Goal: Task Accomplishment & Management: Manage account settings

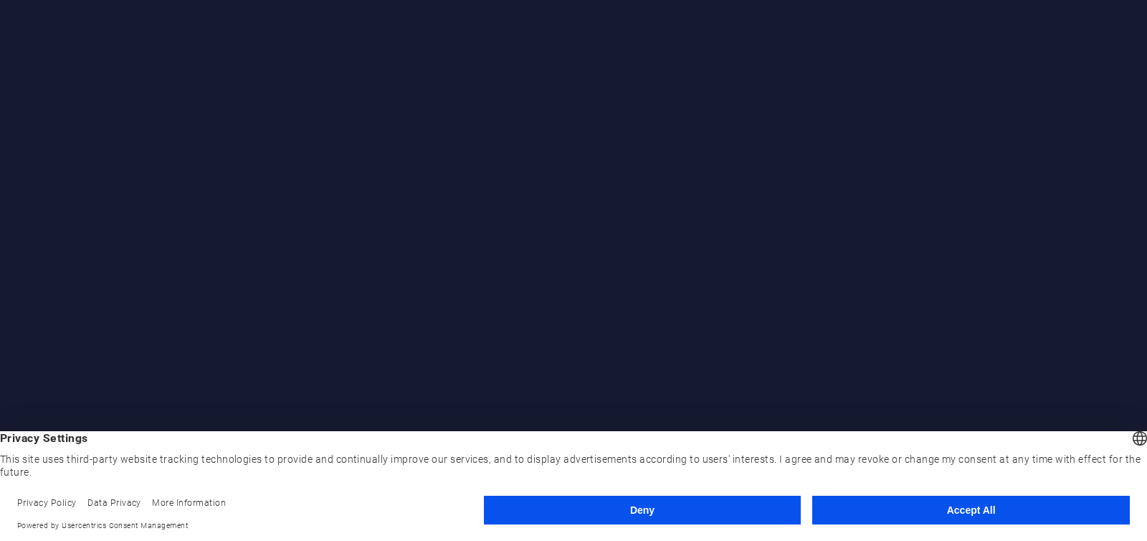
click at [971, 509] on button "Accept All" at bounding box center [971, 510] width 318 height 29
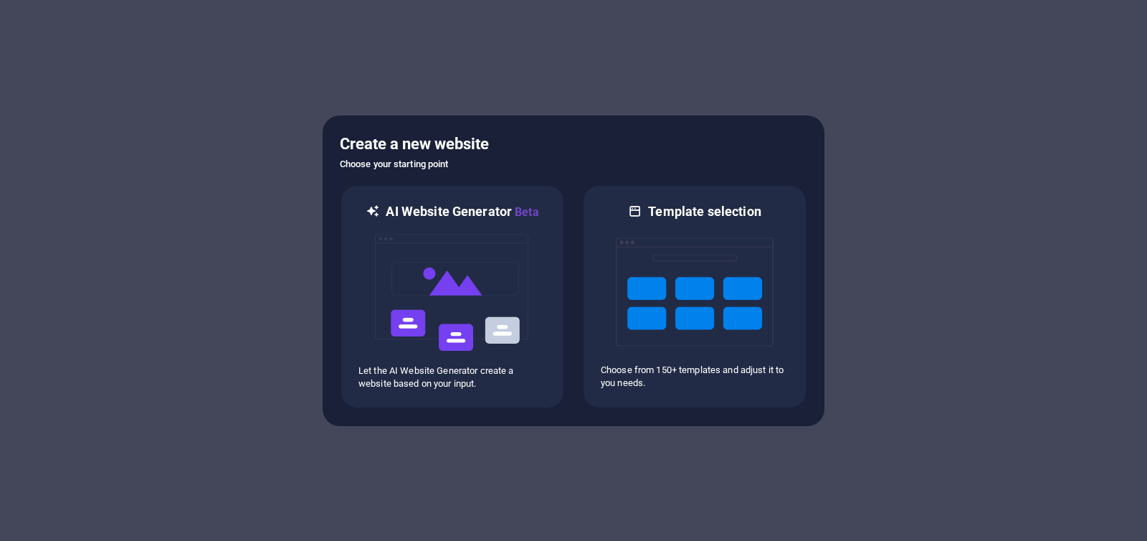
click at [857, 242] on div at bounding box center [573, 270] width 1147 height 541
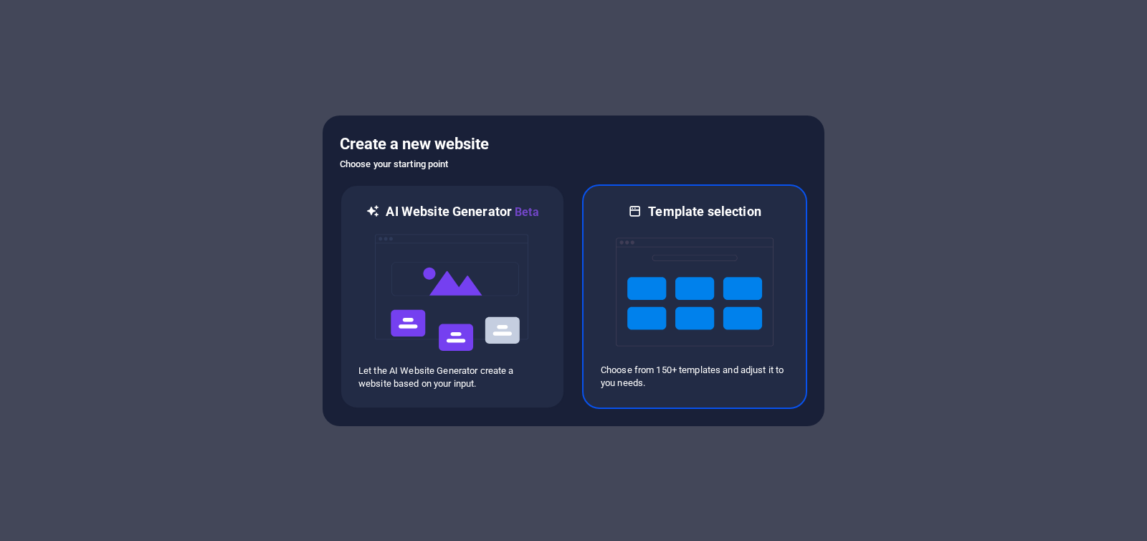
click at [603, 270] on div at bounding box center [695, 291] width 188 height 143
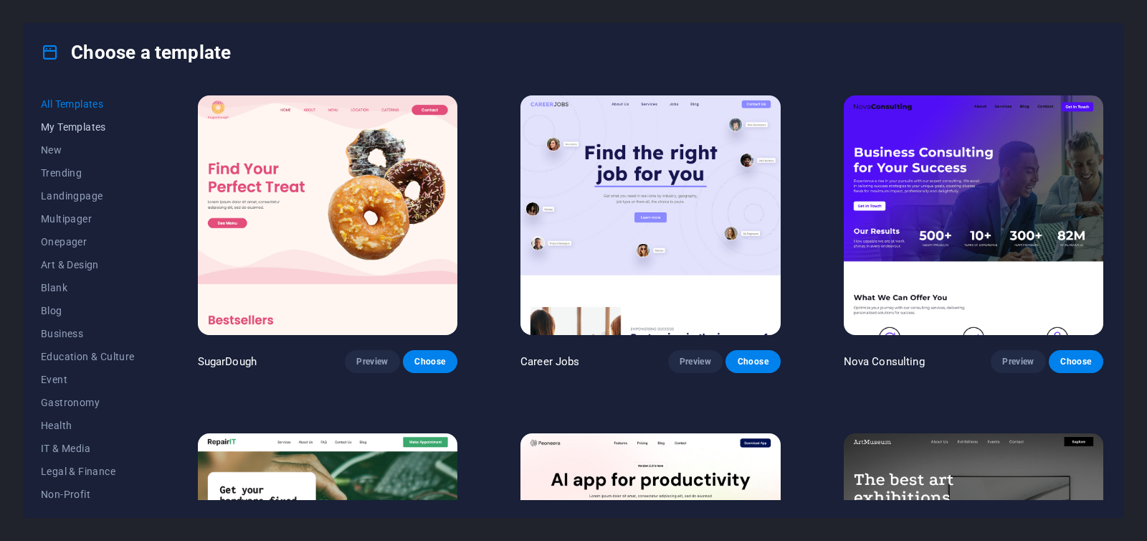
click at [98, 128] on span "My Templates" at bounding box center [88, 126] width 94 height 11
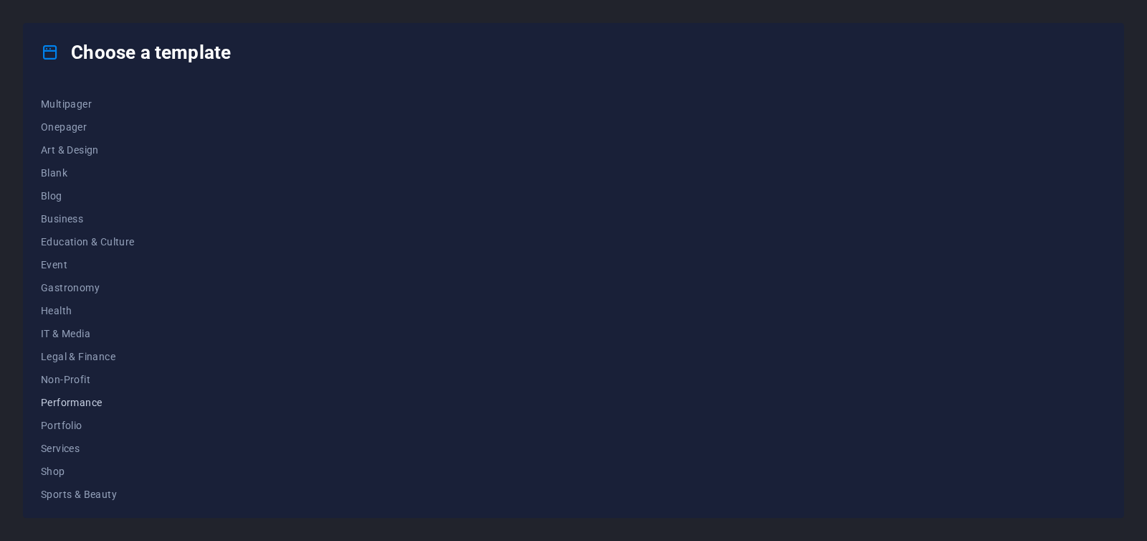
scroll to position [189, 0]
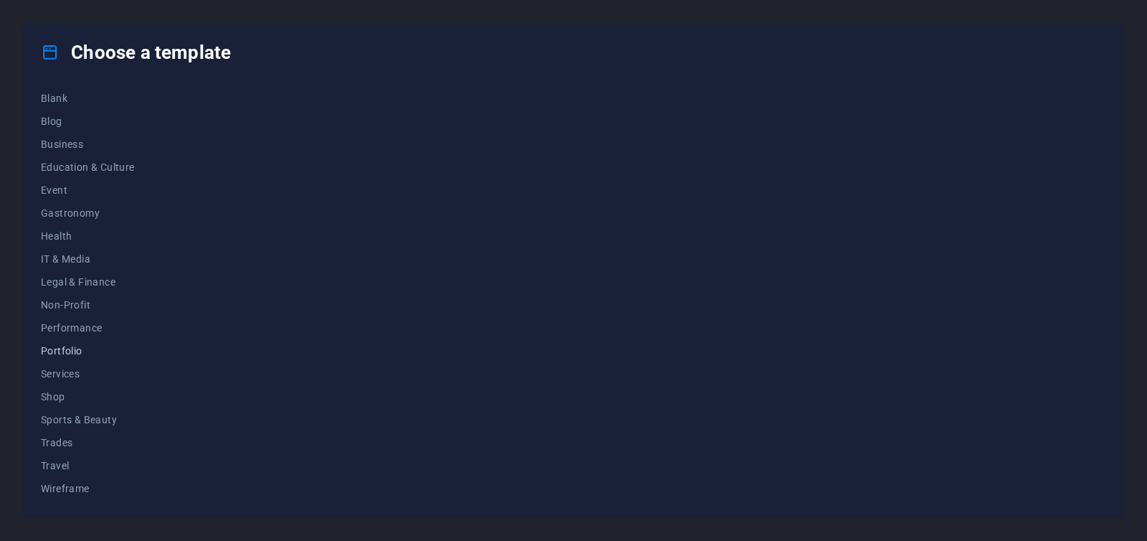
click at [67, 351] on span "Portfolio" at bounding box center [88, 350] width 94 height 11
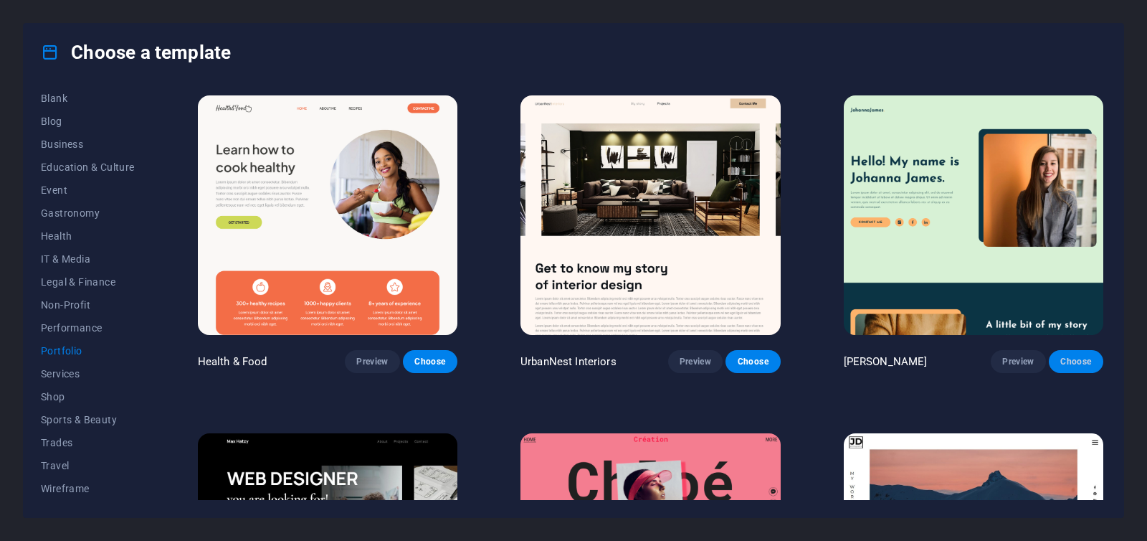
click at [1067, 356] on span "Choose" at bounding box center [1077, 361] width 32 height 11
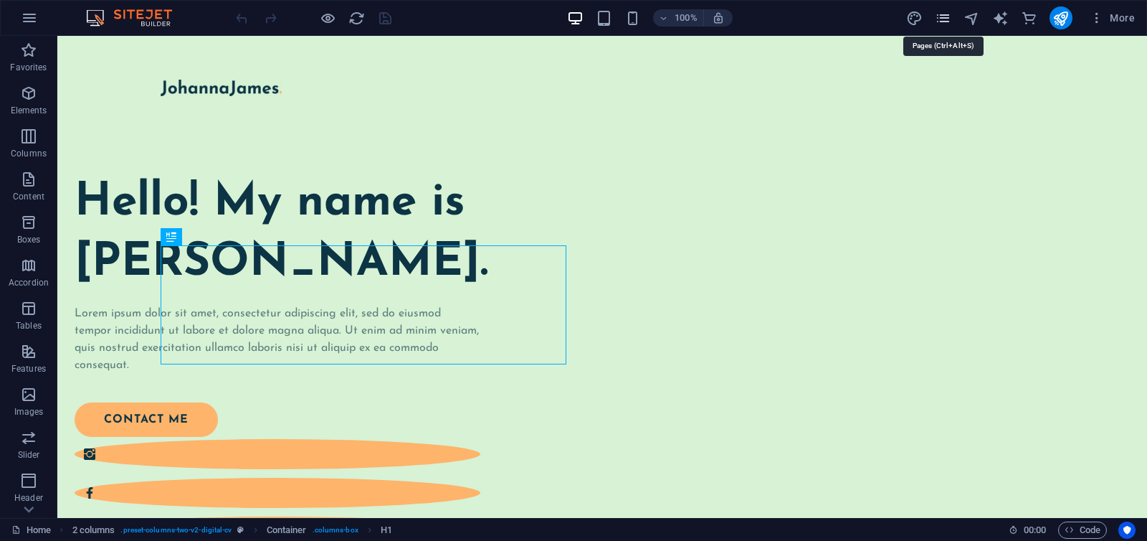
click at [939, 18] on icon "pages" at bounding box center [943, 18] width 16 height 16
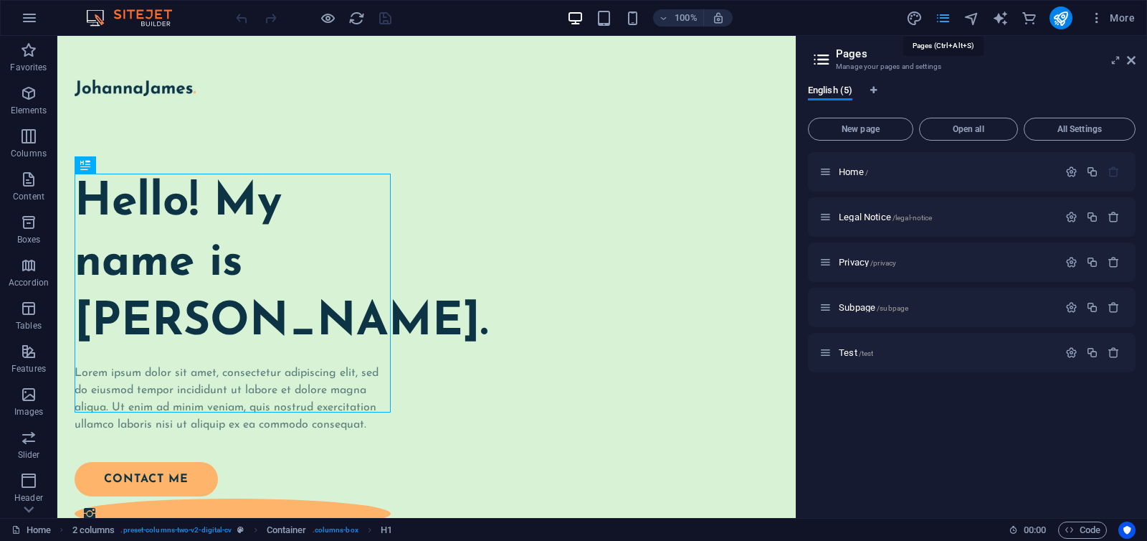
click at [939, 18] on icon "pages" at bounding box center [943, 18] width 16 height 16
click at [38, 19] on button "button" at bounding box center [29, 18] width 34 height 34
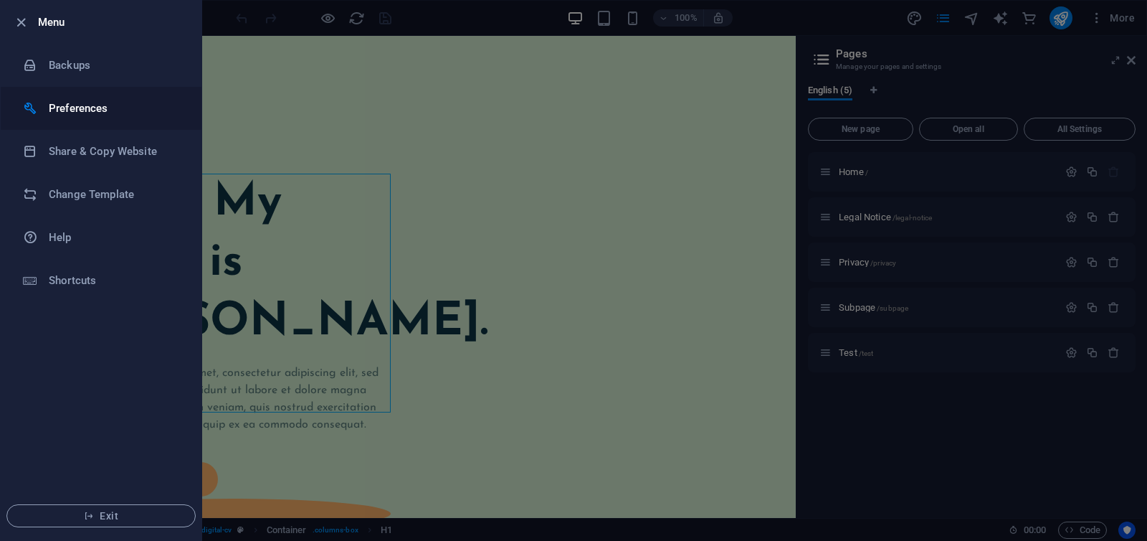
click at [94, 102] on h6 "Preferences" at bounding box center [115, 108] width 133 height 17
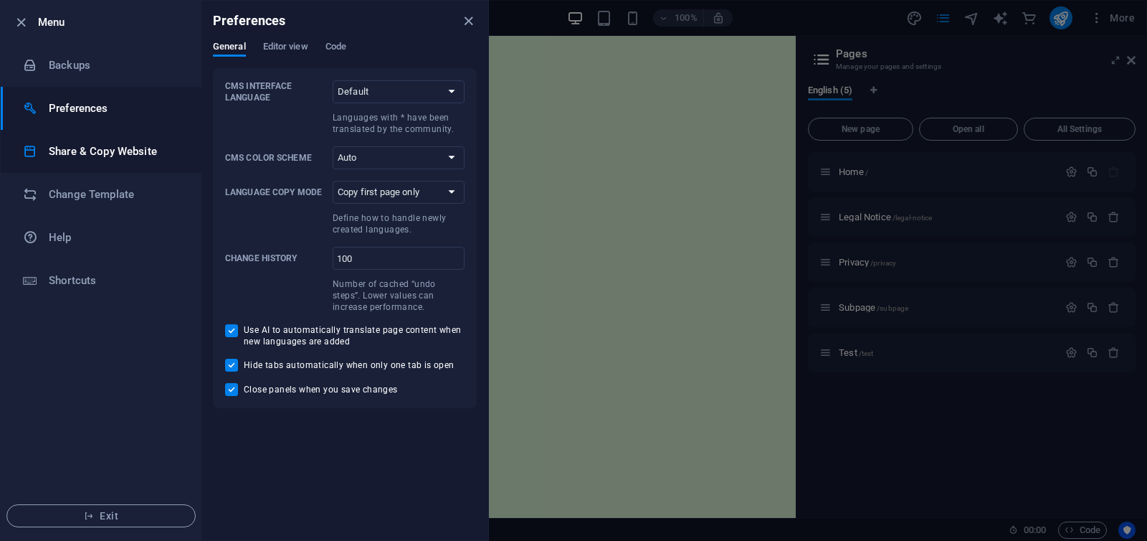
click at [82, 146] on h6 "Share & Copy Website" at bounding box center [115, 151] width 133 height 17
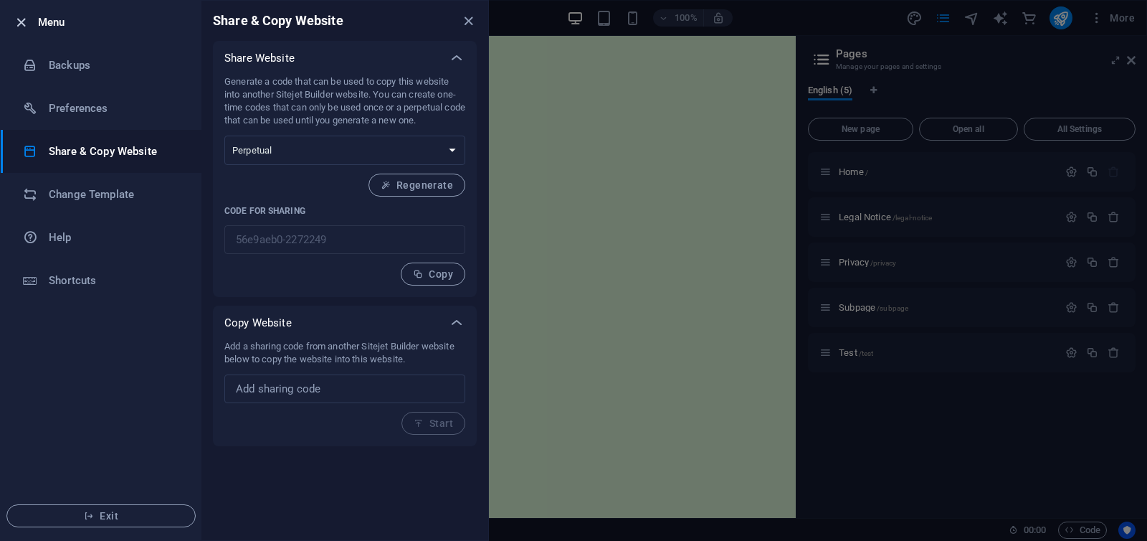
click at [19, 19] on icon "button" at bounding box center [21, 22] width 16 height 16
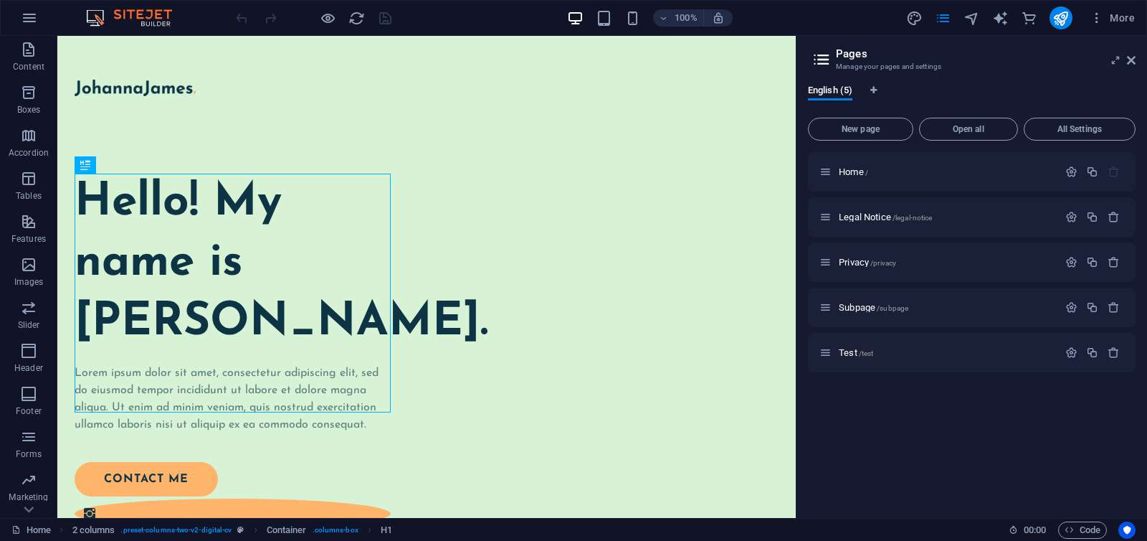
scroll to position [207, 0]
click at [33, 188] on icon "button" at bounding box center [28, 187] width 17 height 17
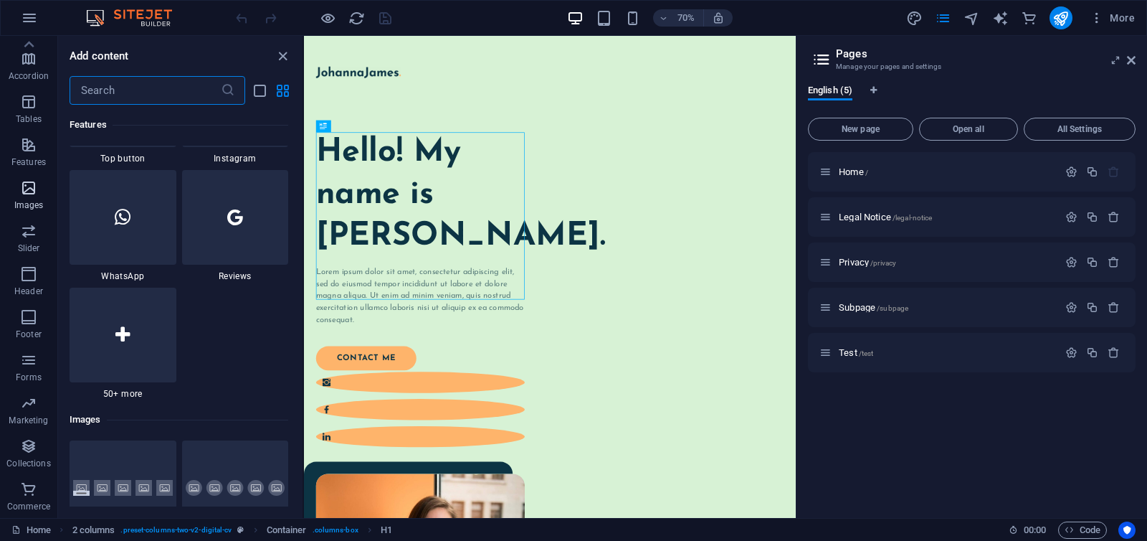
scroll to position [7271, 0]
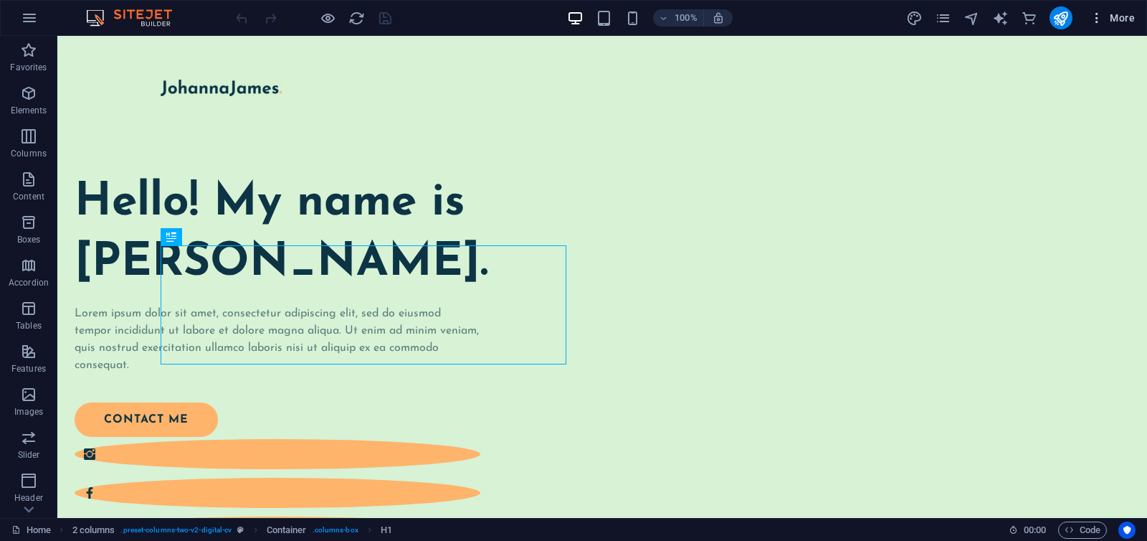
click at [1099, 19] on icon "button" at bounding box center [1097, 18] width 14 height 14
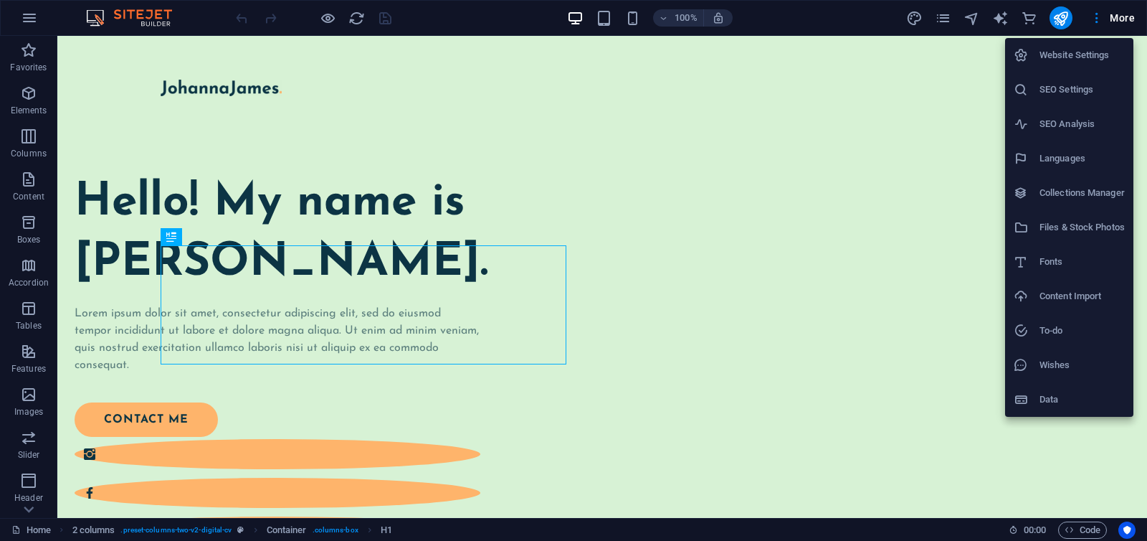
click at [1075, 53] on h6 "Website Settings" at bounding box center [1082, 55] width 85 height 17
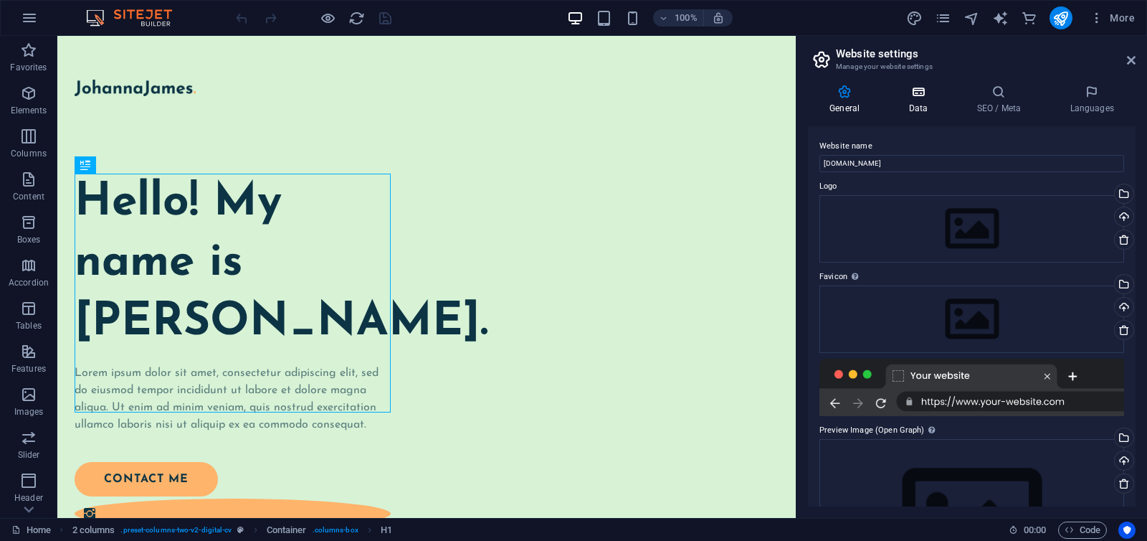
click at [916, 100] on h4 "Data" at bounding box center [921, 100] width 68 height 30
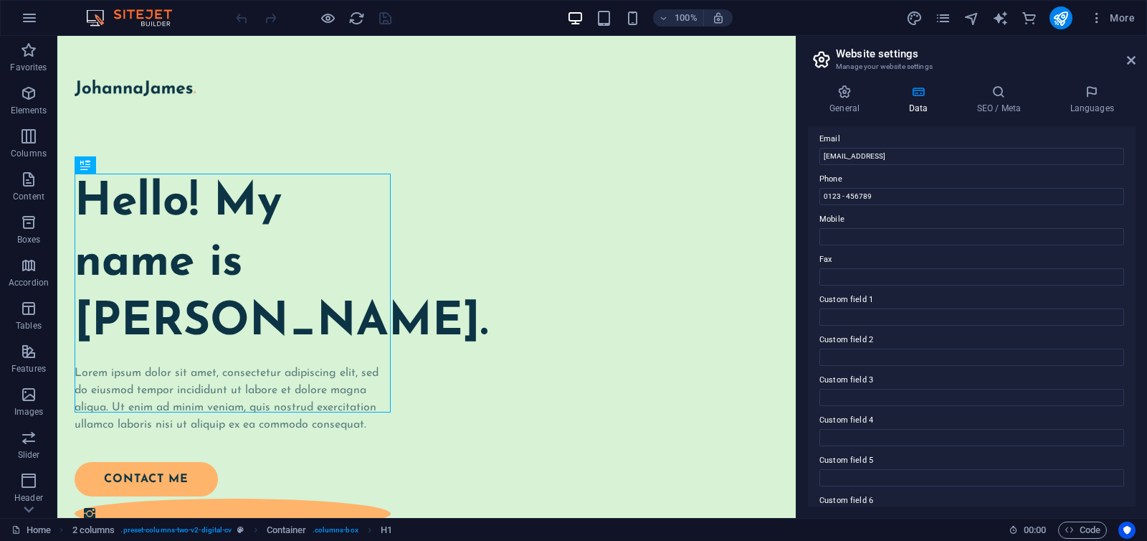
scroll to position [308, 0]
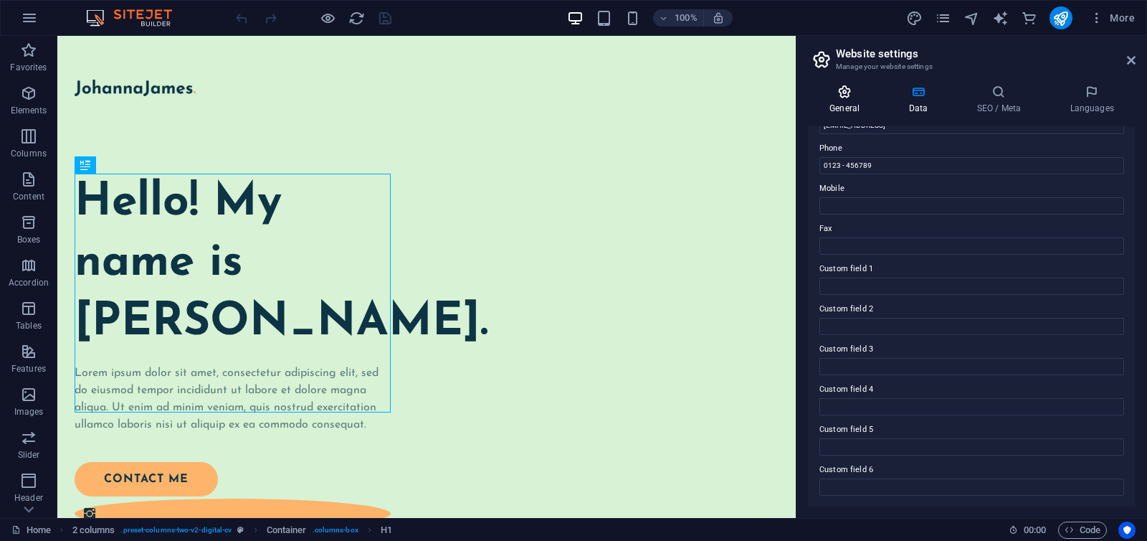
click at [843, 93] on icon at bounding box center [844, 92] width 73 height 14
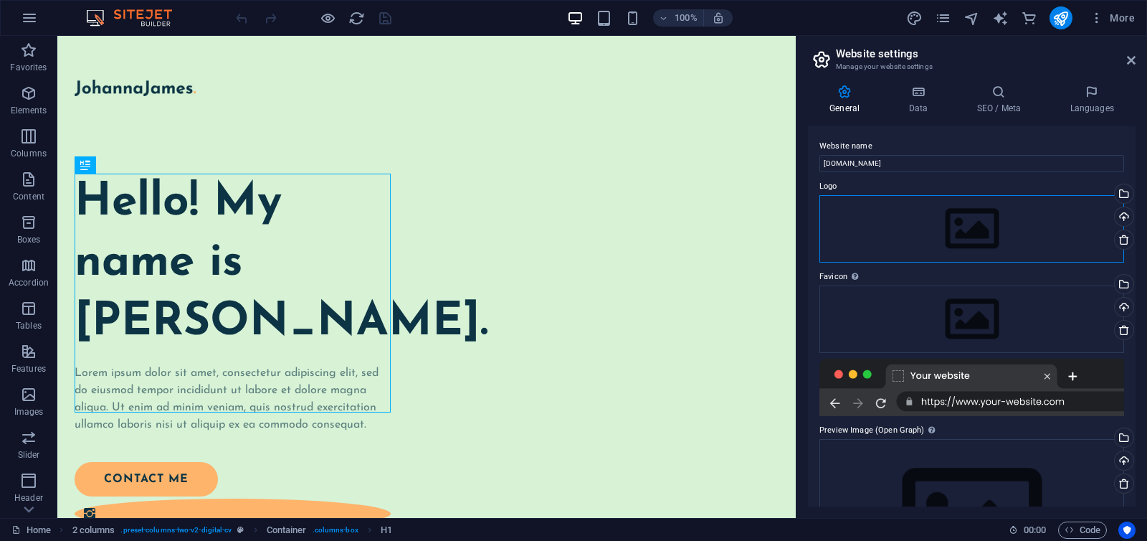
click at [916, 207] on div "Drag files here, click to choose files or select files from Files or our free s…" at bounding box center [972, 228] width 305 height 67
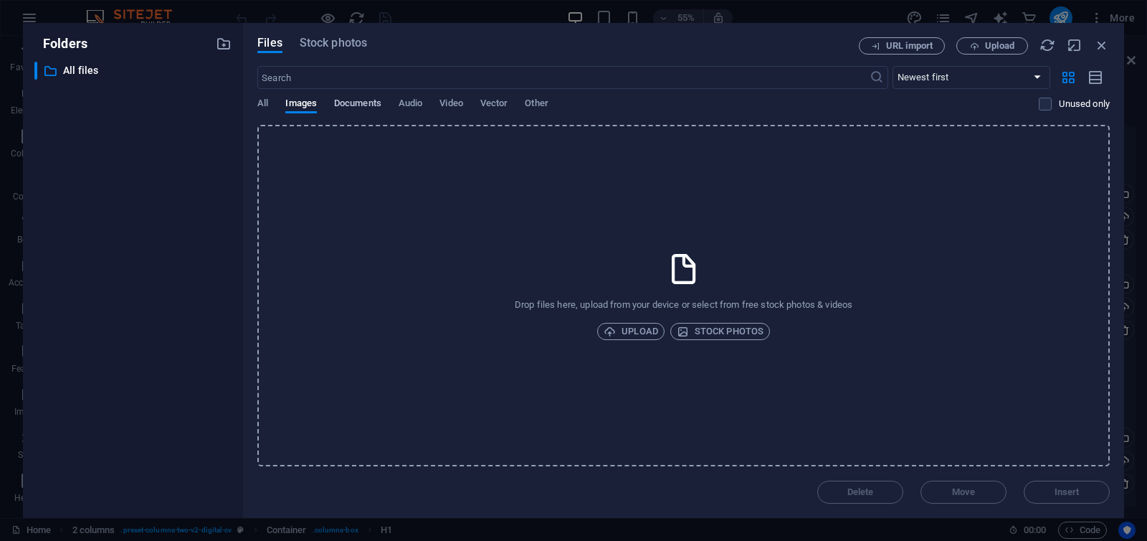
click at [358, 104] on span "Documents" at bounding box center [357, 105] width 47 height 20
click at [1101, 46] on icon "button" at bounding box center [1102, 45] width 16 height 16
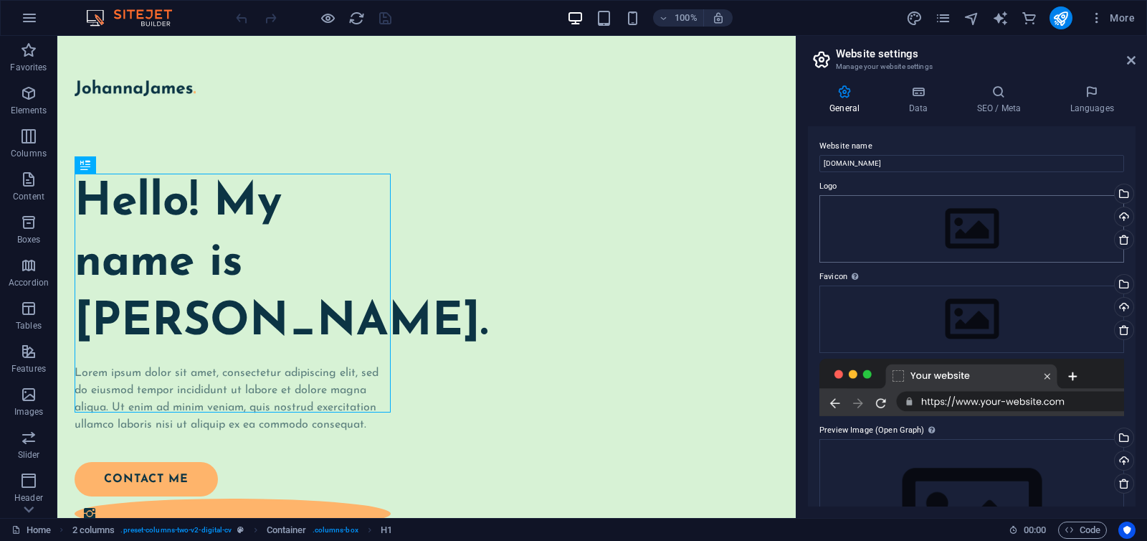
scroll to position [108, 0]
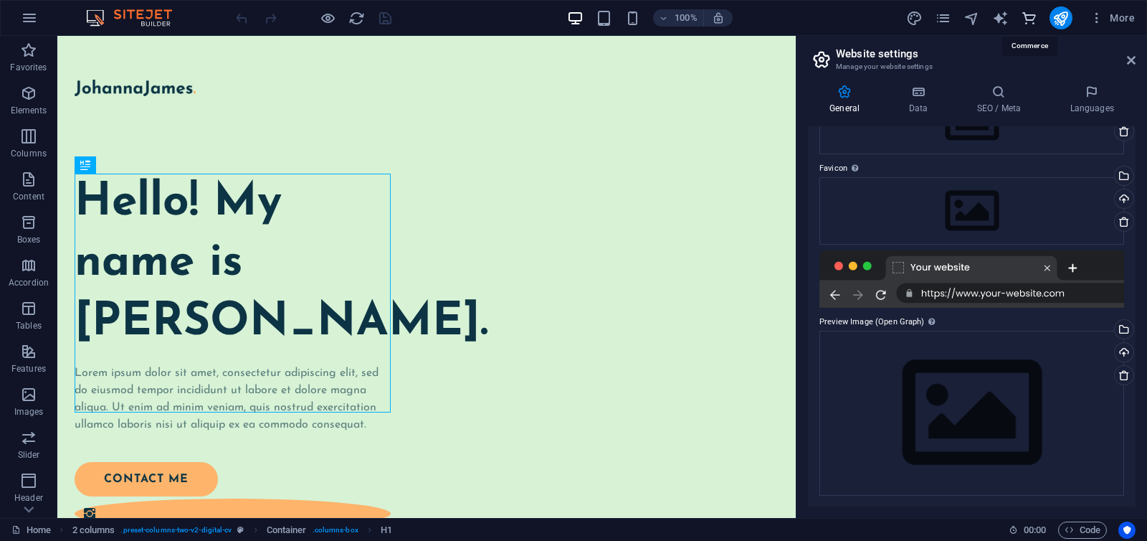
click at [1034, 19] on icon "commerce" at bounding box center [1029, 18] width 16 height 16
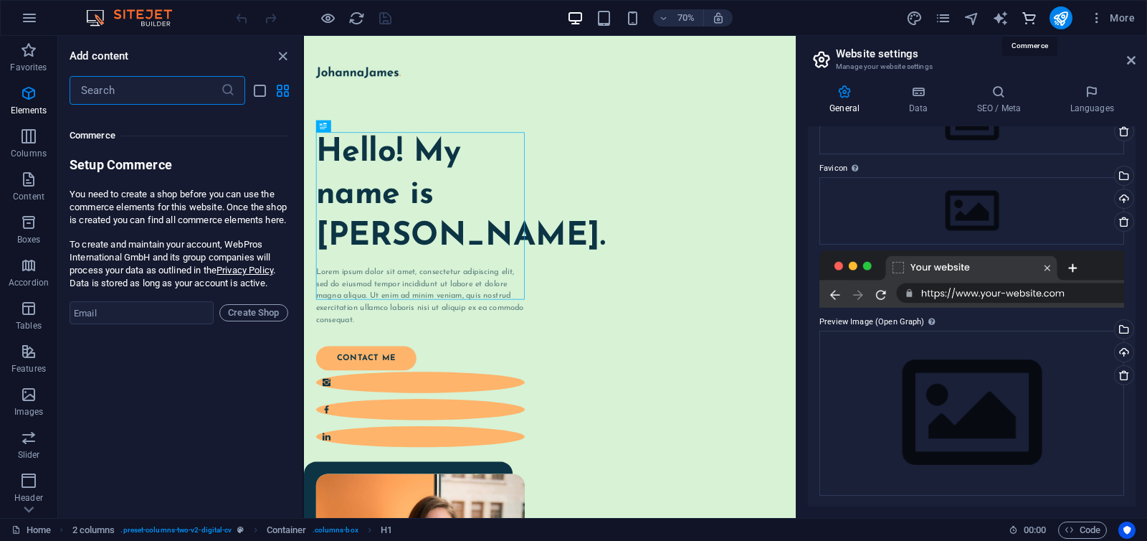
scroll to position [13819, 0]
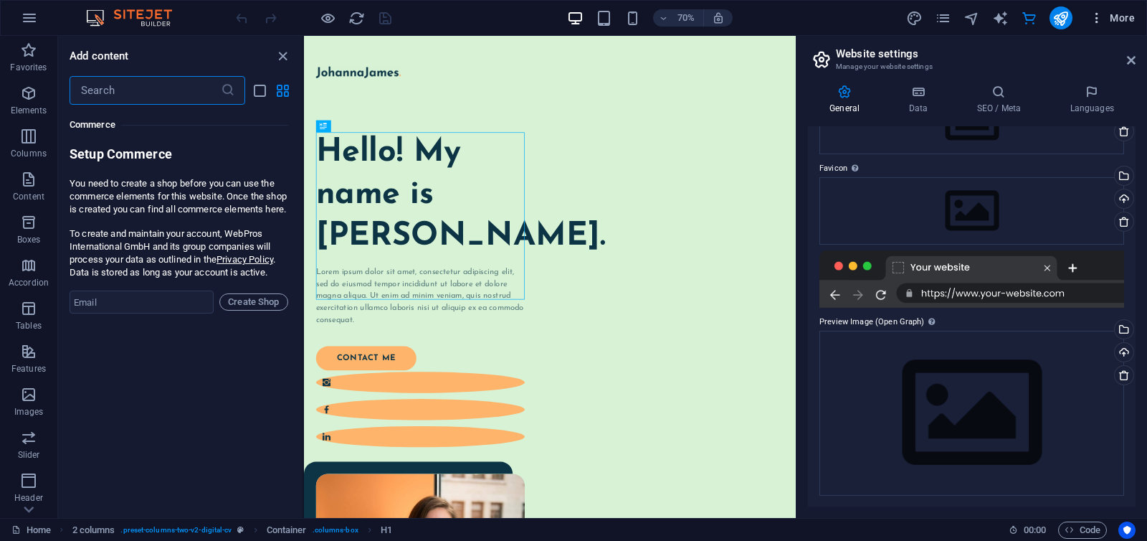
click at [1102, 16] on icon "button" at bounding box center [1097, 18] width 14 height 14
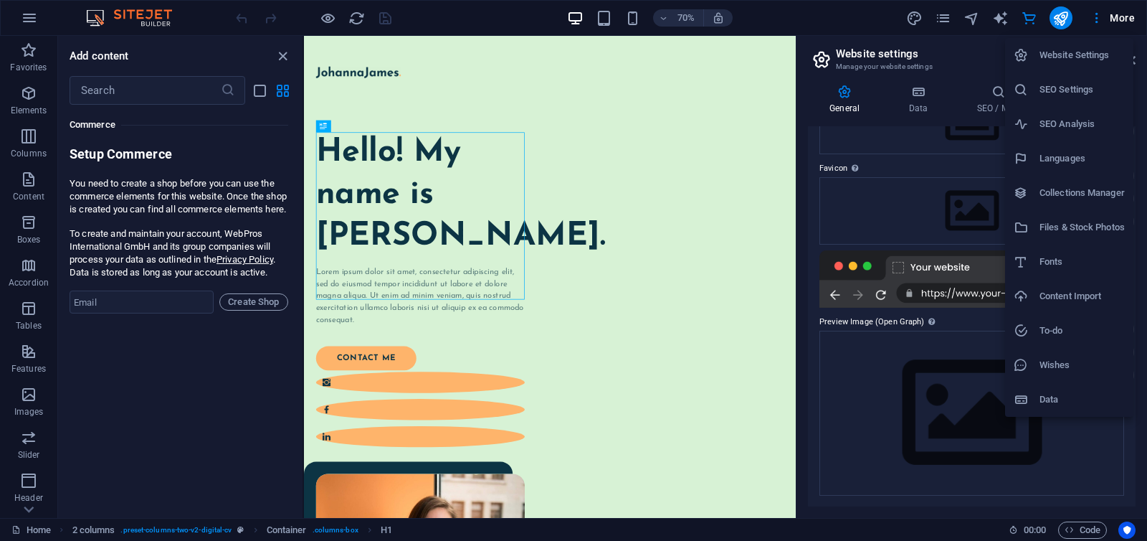
drag, startPoint x: 949, startPoint y: 19, endPoint x: 942, endPoint y: 19, distance: 7.2
click at [945, 19] on div at bounding box center [573, 270] width 1147 height 541
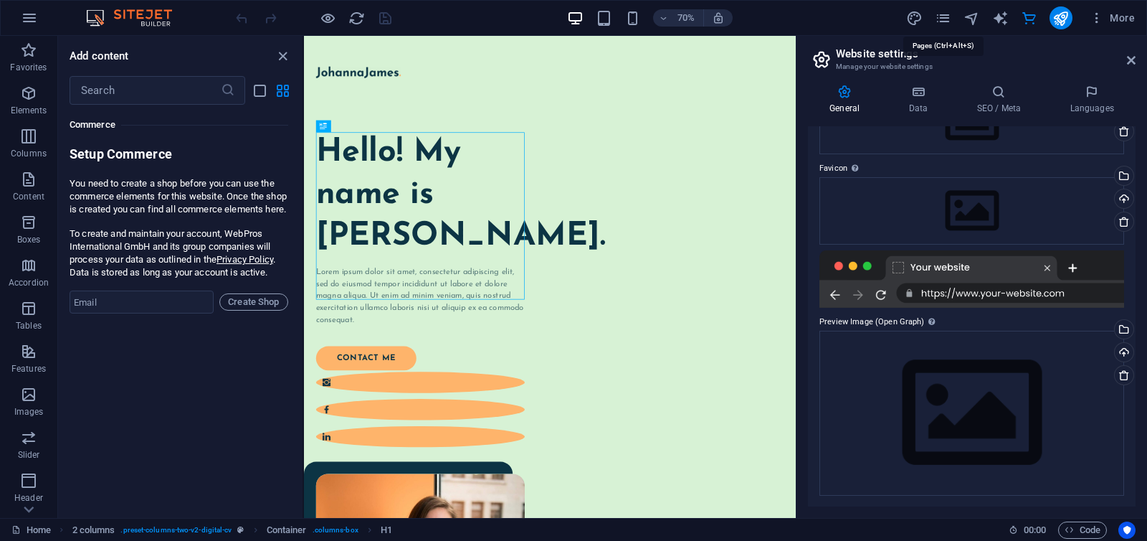
click at [942, 19] on icon "pages" at bounding box center [943, 18] width 16 height 16
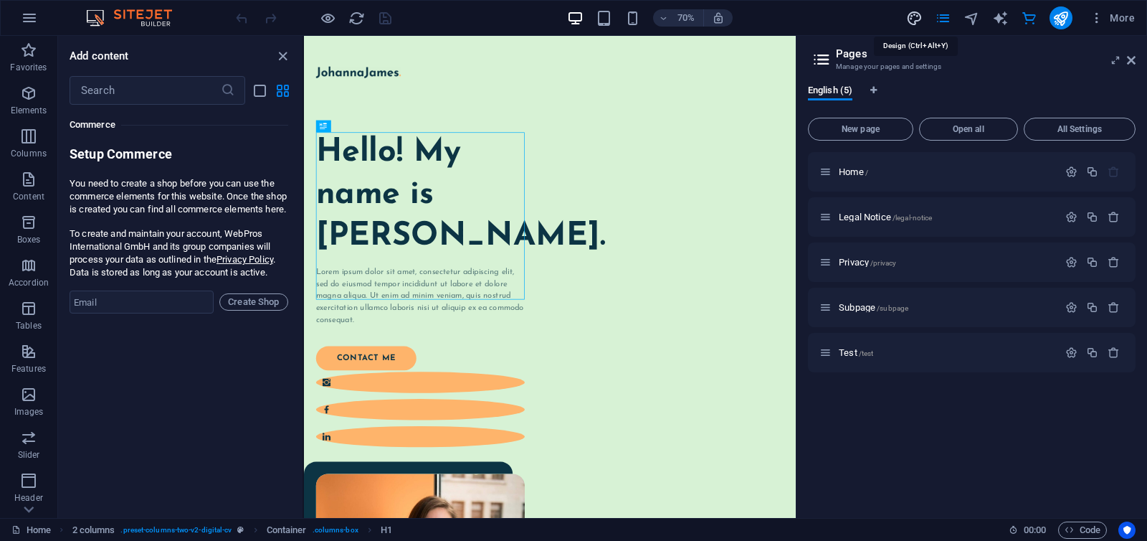
click at [923, 19] on icon "design" at bounding box center [914, 18] width 16 height 16
select select "px"
select select "400"
select select "px"
select select "rem"
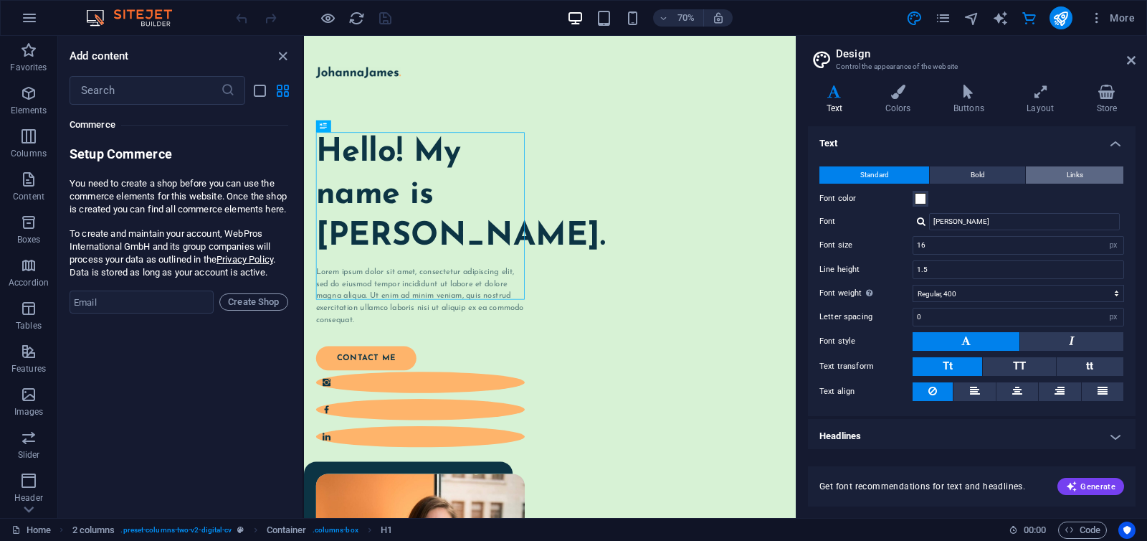
scroll to position [3, 0]
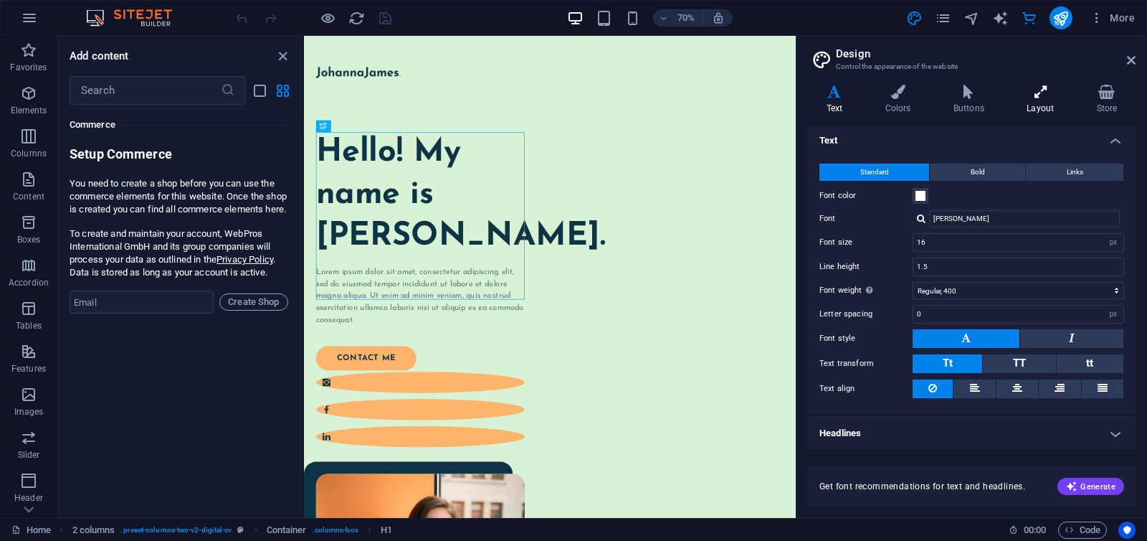
click at [1050, 100] on h4 "Layout" at bounding box center [1044, 100] width 70 height 30
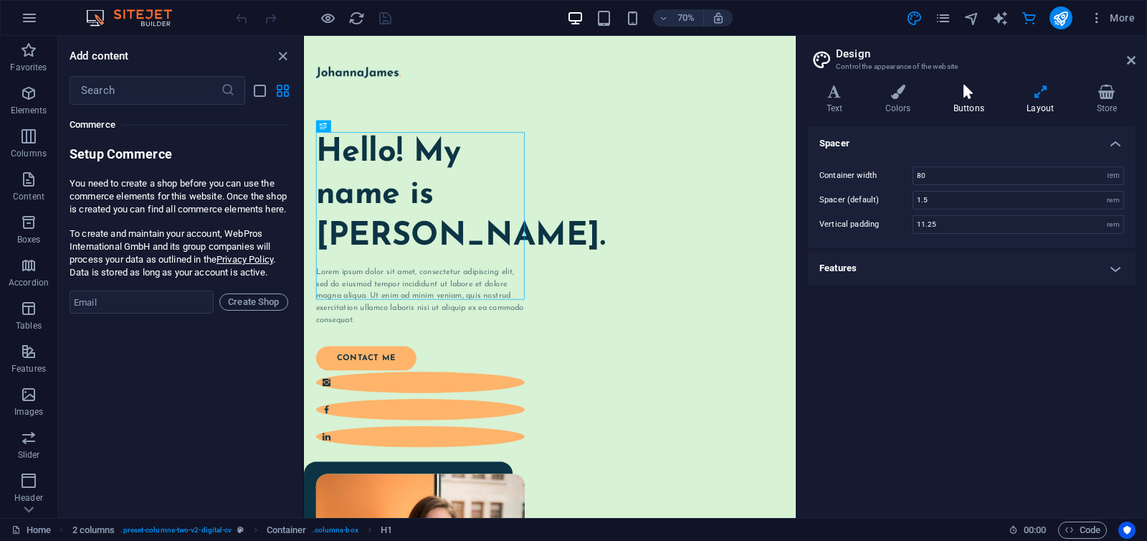
click at [977, 100] on h4 "Buttons" at bounding box center [971, 100] width 73 height 30
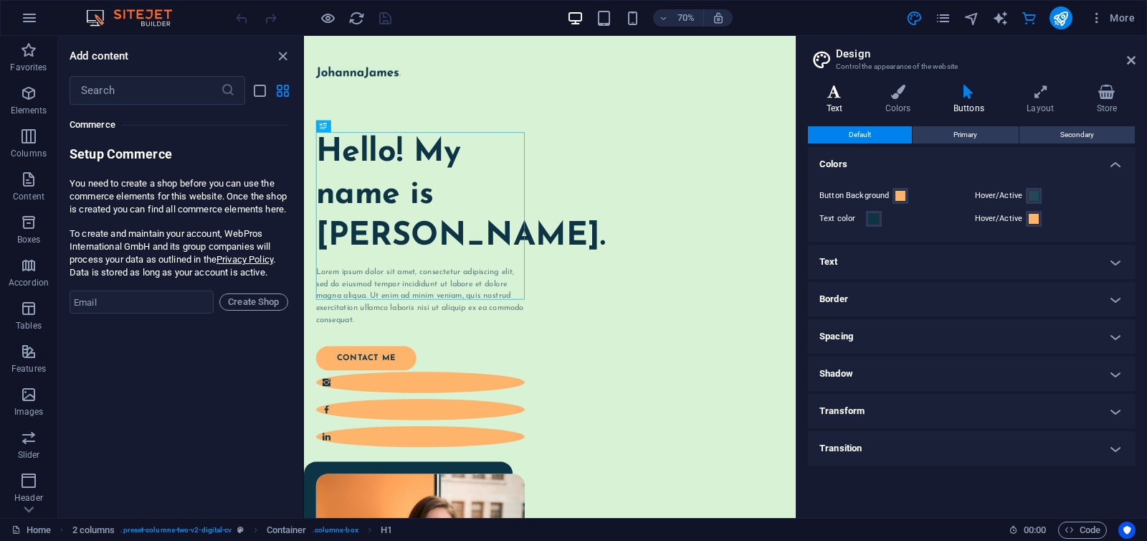
drag, startPoint x: 897, startPoint y: 99, endPoint x: 867, endPoint y: 98, distance: 30.1
click at [897, 99] on h4 "Colors" at bounding box center [901, 100] width 68 height 30
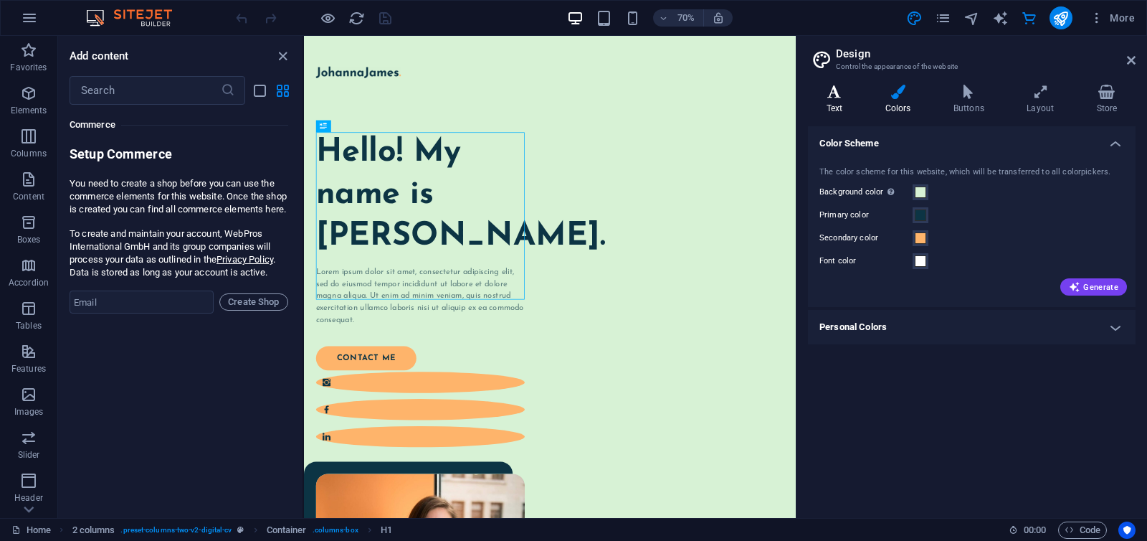
click at [828, 98] on icon at bounding box center [834, 92] width 53 height 14
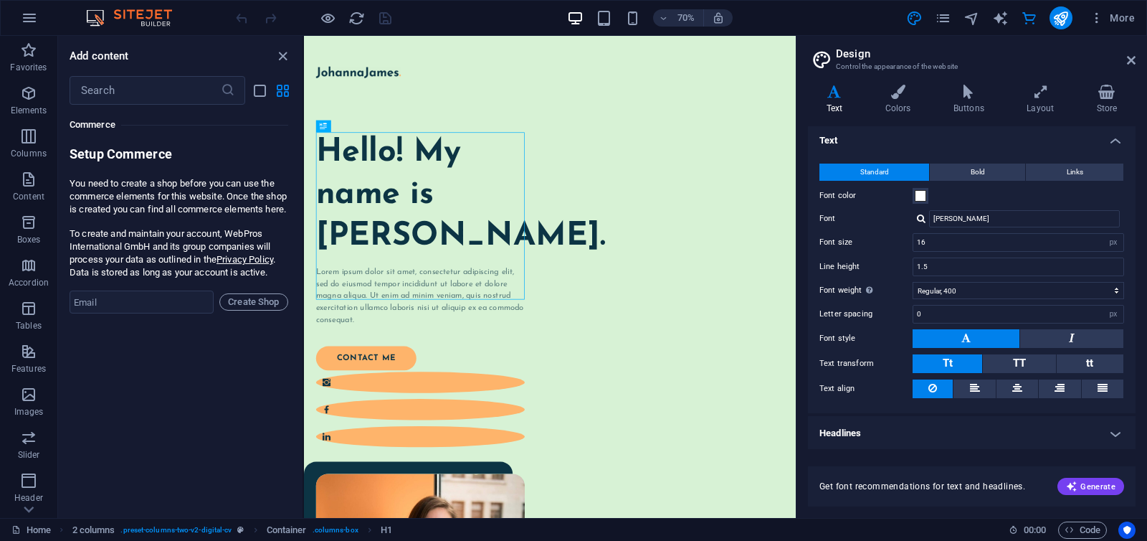
scroll to position [0, 0]
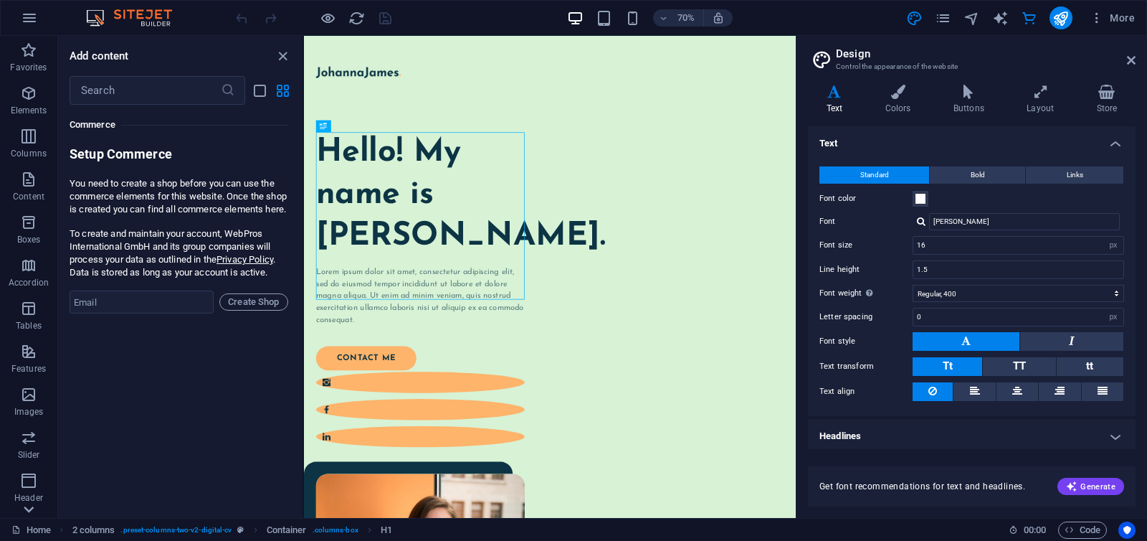
click at [30, 499] on icon at bounding box center [29, 509] width 20 height 20
click at [29, 280] on icon "button" at bounding box center [28, 273] width 17 height 17
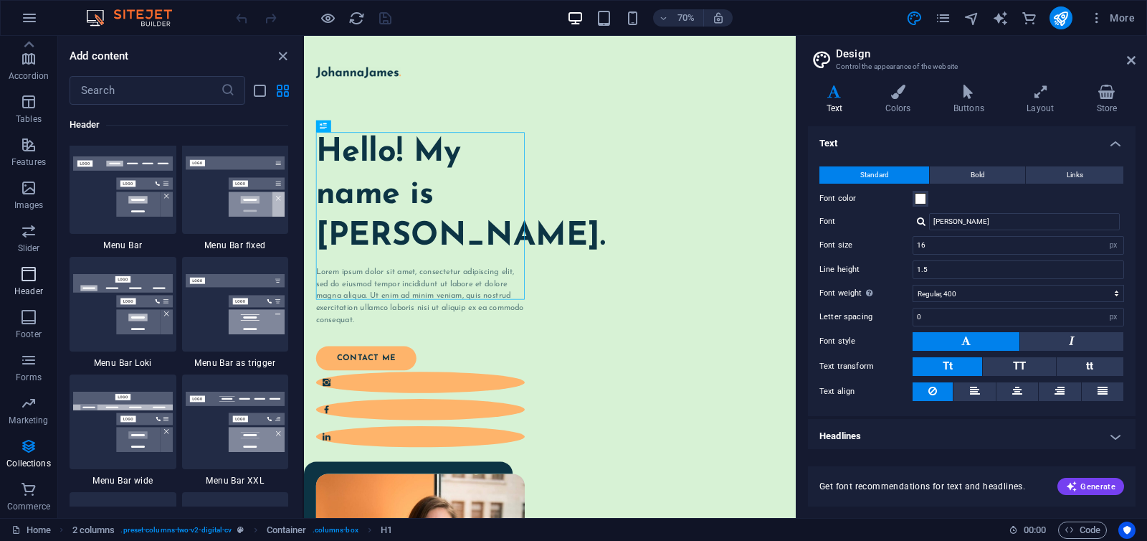
scroll to position [8635, 0]
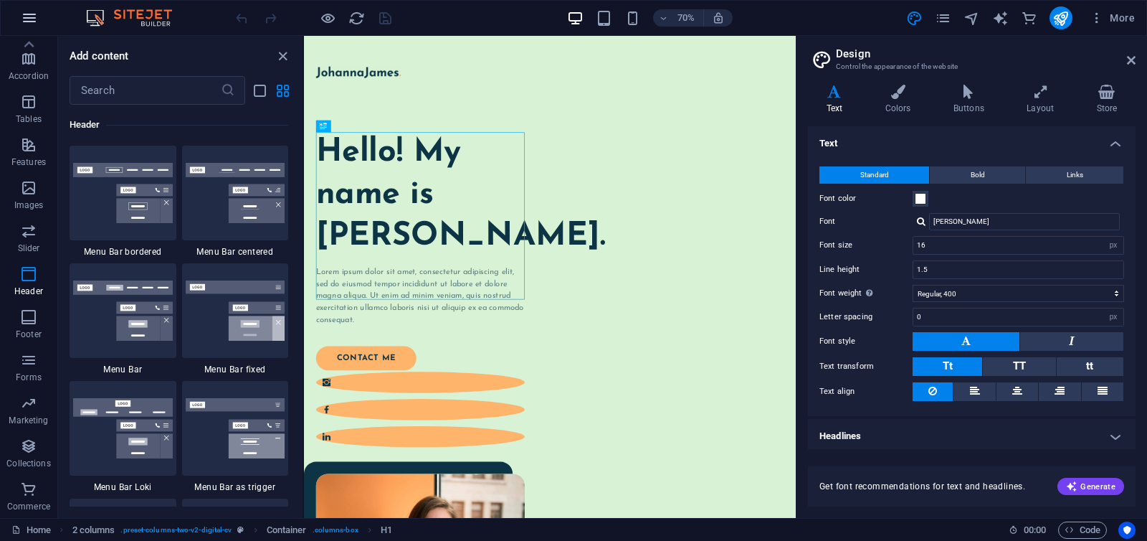
click at [26, 22] on icon "button" at bounding box center [29, 17] width 17 height 17
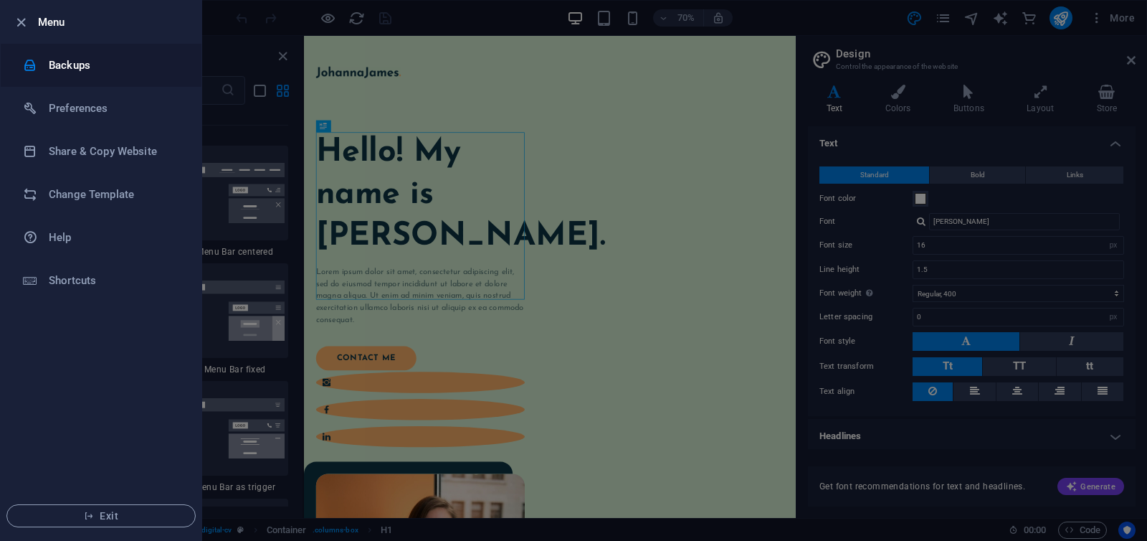
click at [85, 64] on h6 "Backups" at bounding box center [115, 65] width 133 height 17
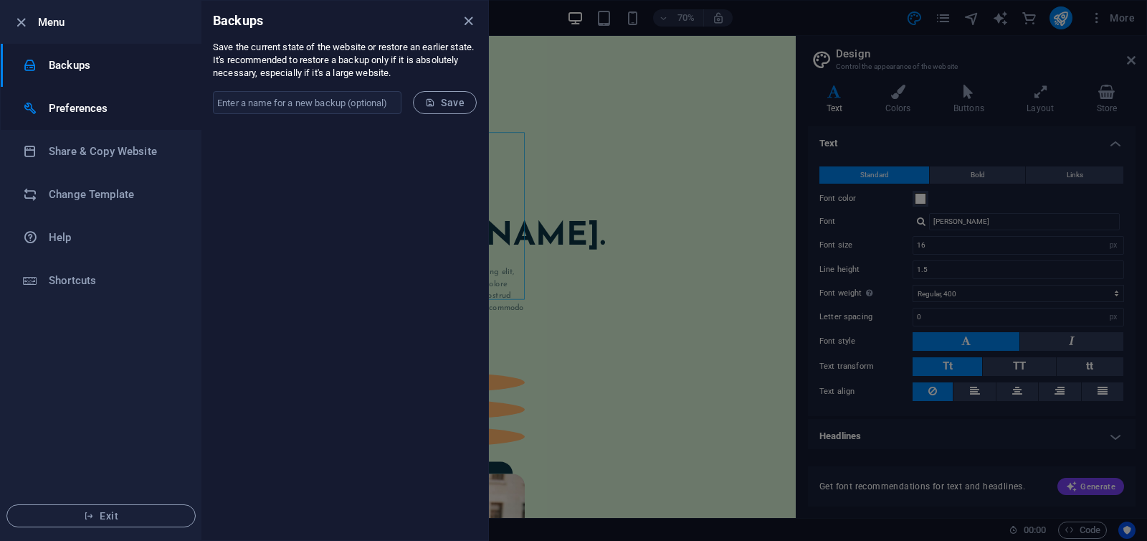
click at [87, 99] on li "Preferences" at bounding box center [101, 108] width 201 height 43
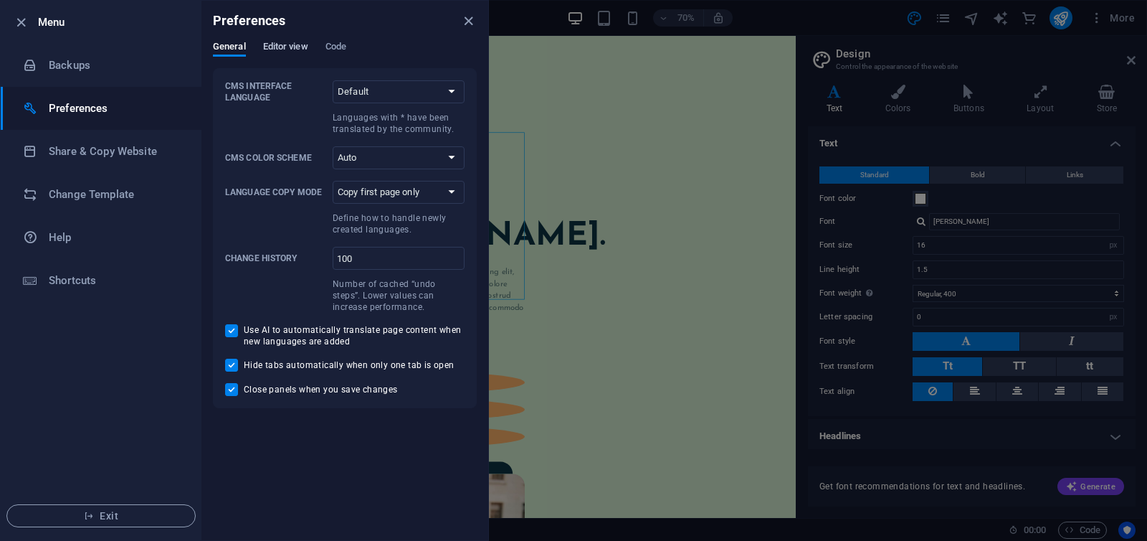
click at [299, 47] on span "Editor view" at bounding box center [285, 48] width 45 height 20
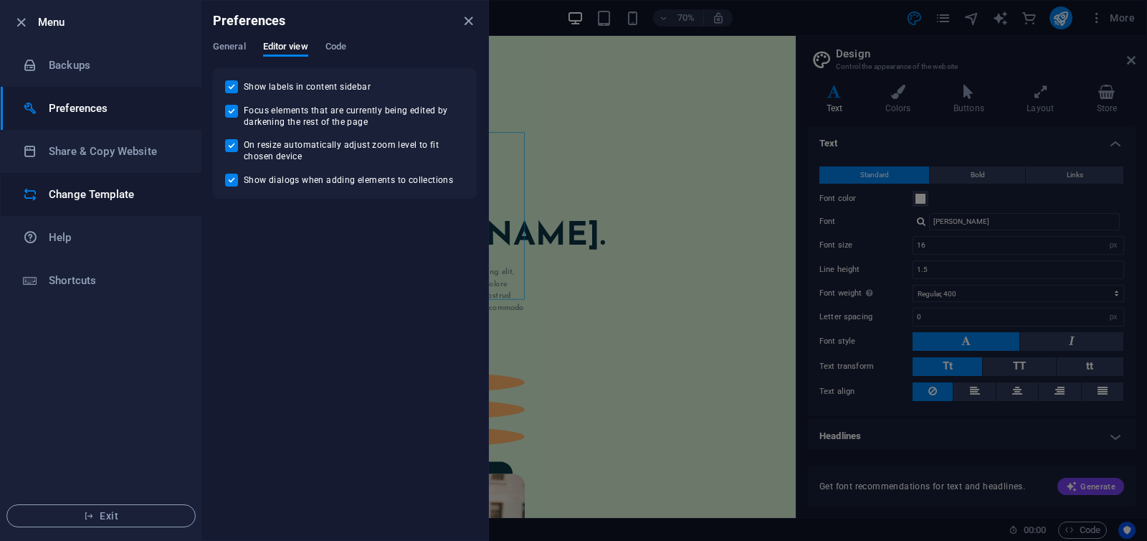
click at [121, 191] on h6 "Change Template" at bounding box center [115, 194] width 133 height 17
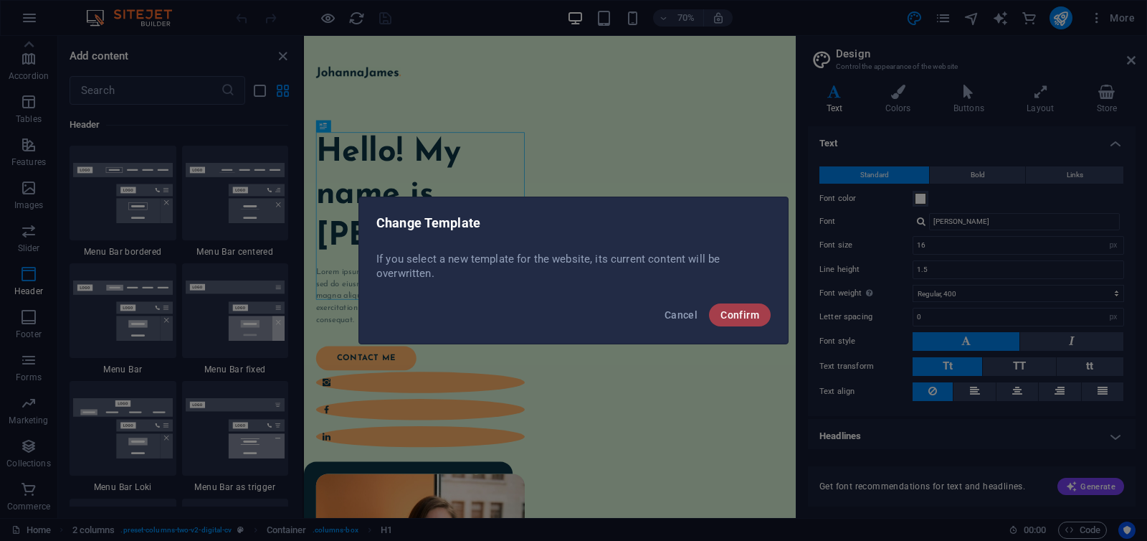
click at [728, 316] on span "Confirm" at bounding box center [740, 314] width 39 height 11
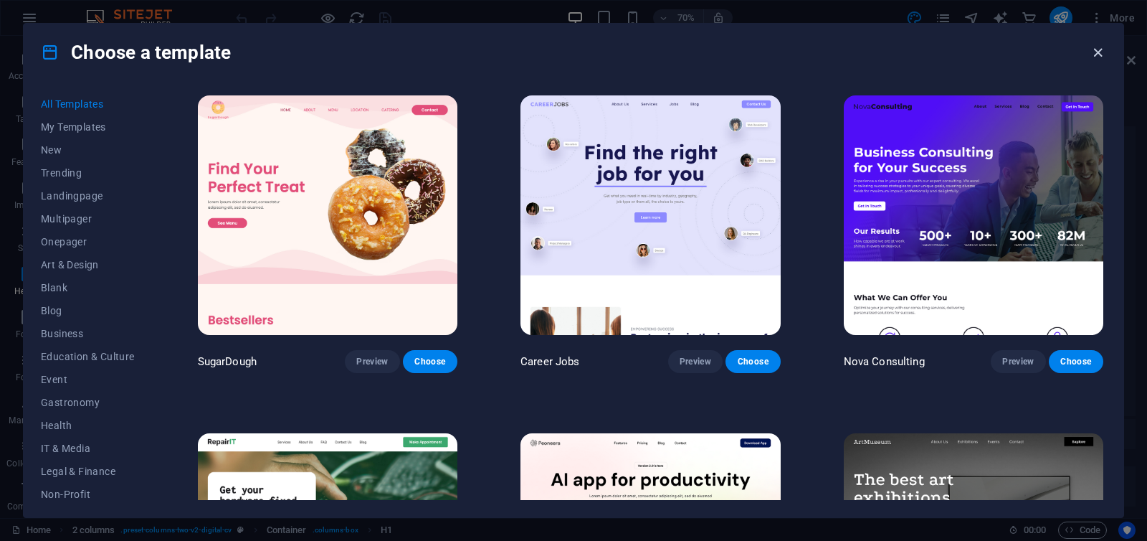
click at [1103, 44] on icon "button" at bounding box center [1098, 52] width 16 height 16
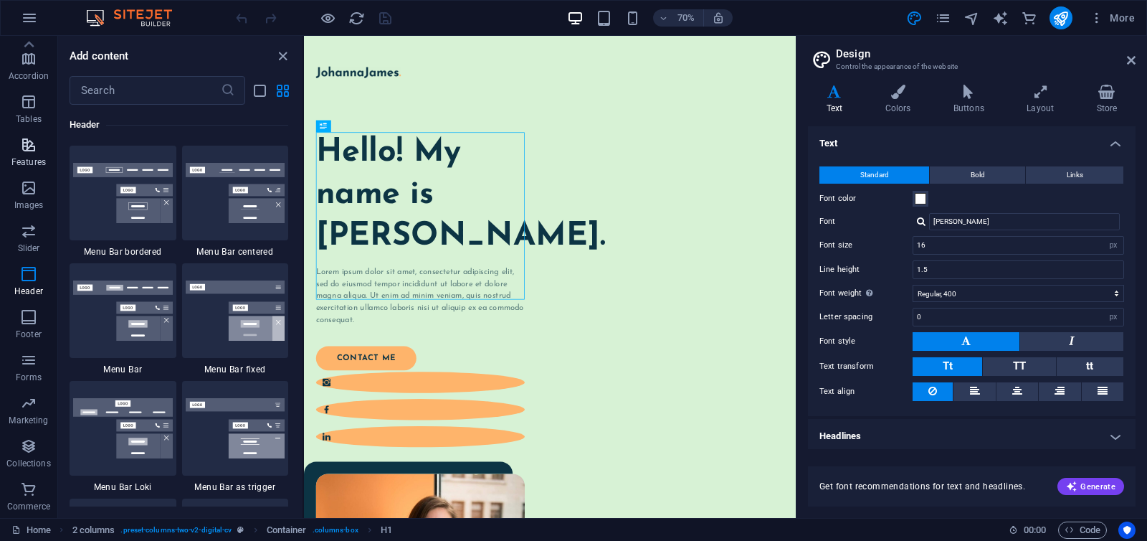
click at [29, 142] on icon "button" at bounding box center [28, 144] width 17 height 17
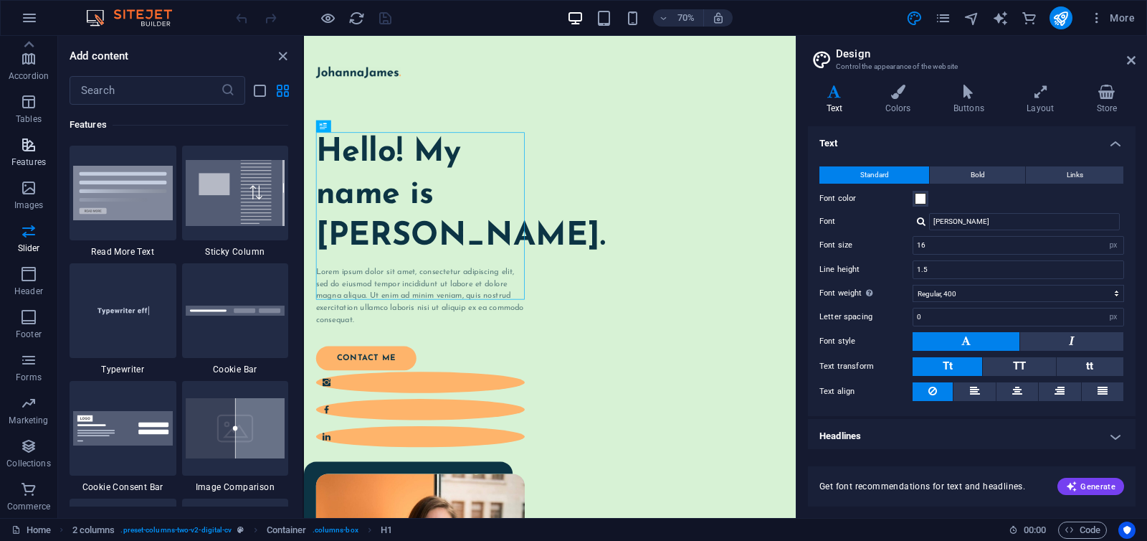
scroll to position [5590, 0]
click at [29, 184] on icon "button" at bounding box center [28, 187] width 17 height 17
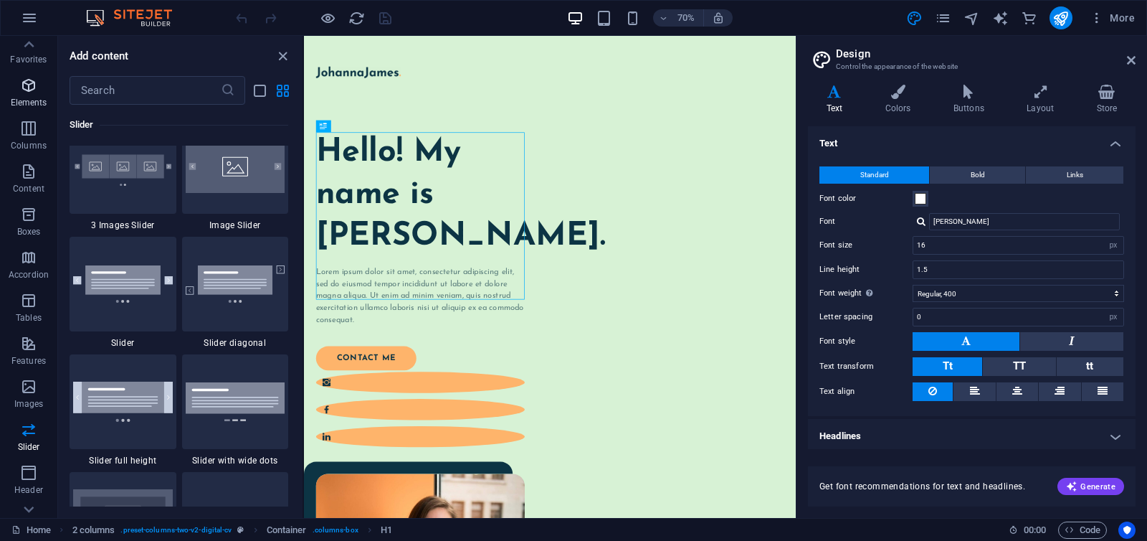
scroll to position [0, 0]
click at [258, 86] on icon "list-view" at bounding box center [260, 90] width 16 height 16
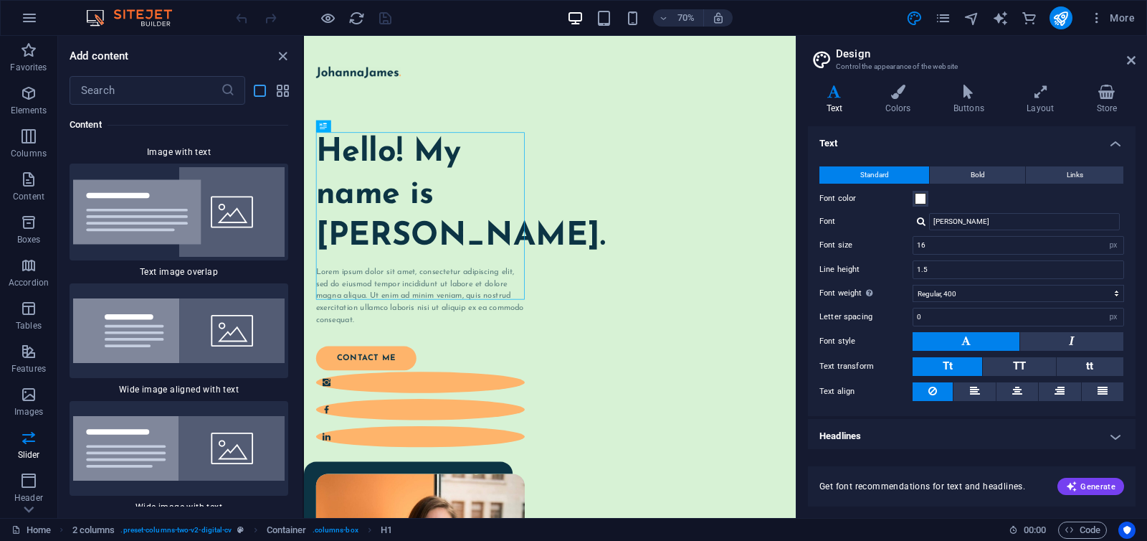
scroll to position [19214, 0]
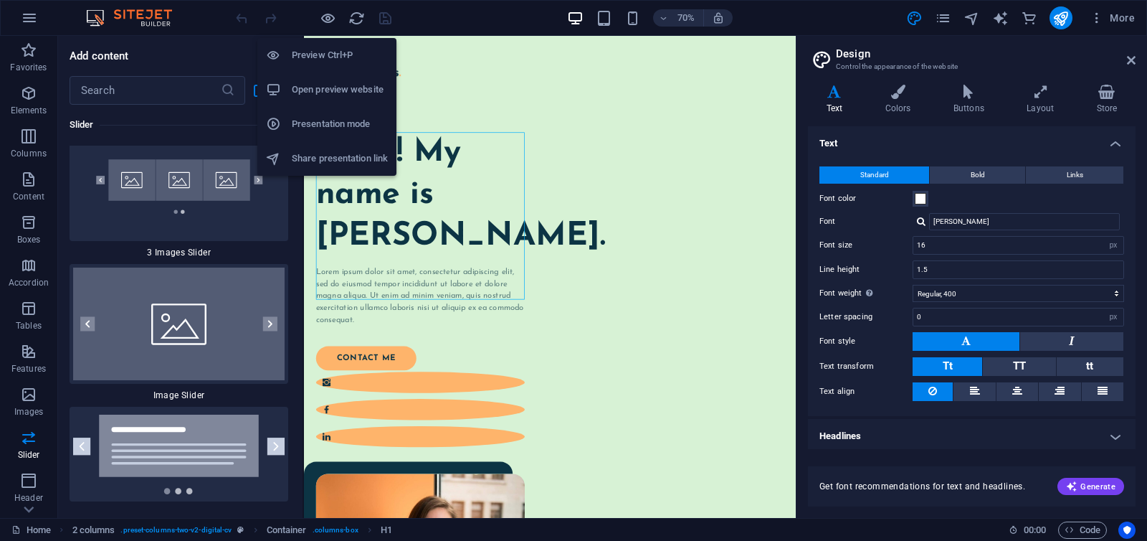
click at [344, 81] on h6 "Open preview website" at bounding box center [340, 89] width 96 height 17
